Goal: Navigation & Orientation: Find specific page/section

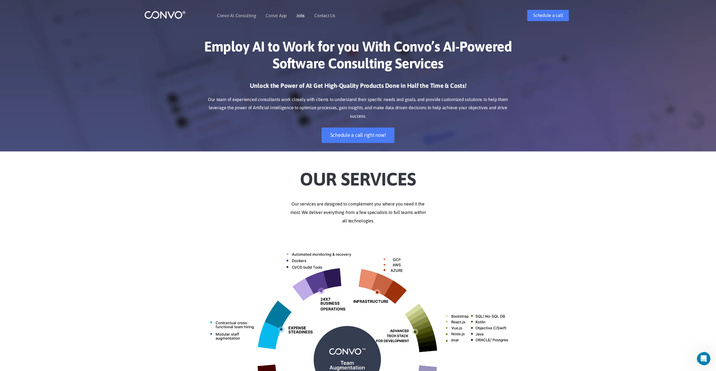
click at [302, 18] on link "Jobs" at bounding box center [300, 15] width 8 height 5
